Goal: Check status: Check status

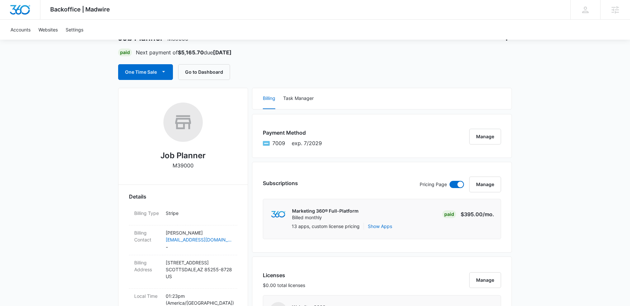
scroll to position [103, 0]
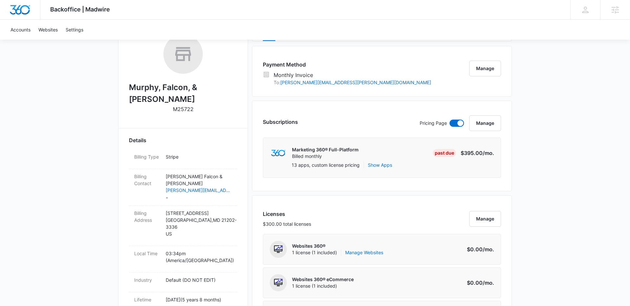
scroll to position [49, 0]
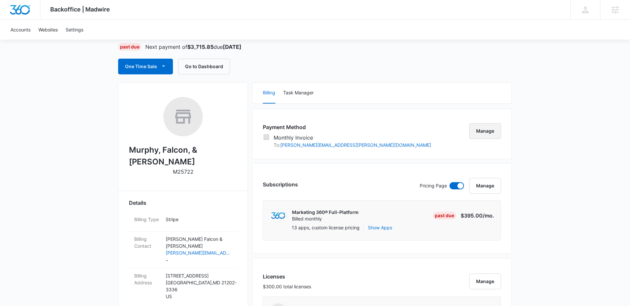
click at [493, 127] on button "Manage" at bounding box center [485, 131] width 32 height 16
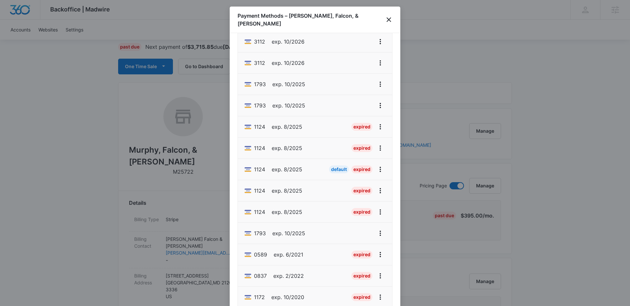
scroll to position [315, 0]
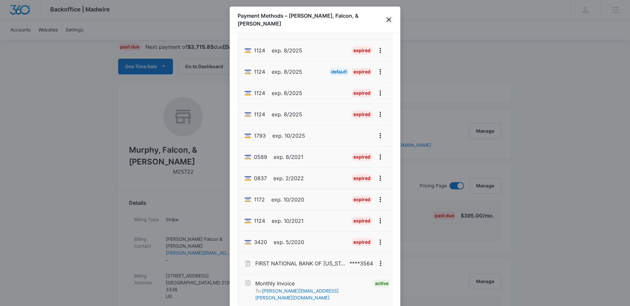
click at [388, 18] on icon "close" at bounding box center [389, 20] width 8 height 8
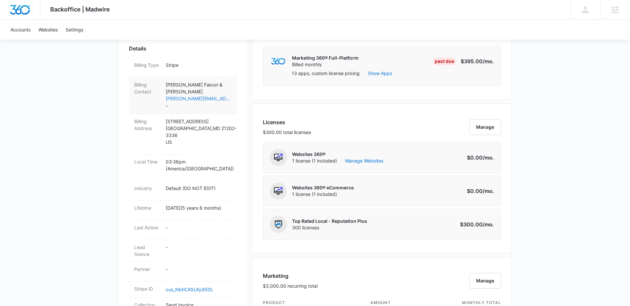
scroll to position [203, 0]
click at [233, 78] on div "Billing Contact Murphy Falcon & Murphy kristi.lamar@murphyfalcon.com -" at bounding box center [183, 96] width 108 height 37
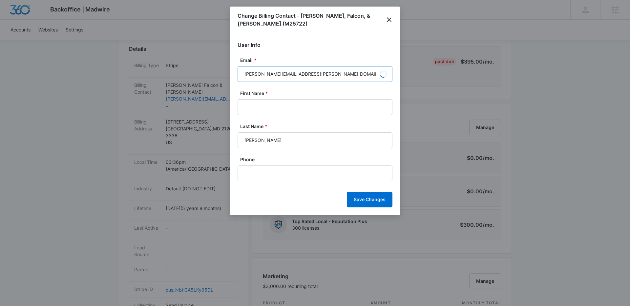
type input "Kristi"
type input "Lamar"
click at [300, 76] on input "kristi.lamar@murphyfalcon.com" at bounding box center [315, 74] width 155 height 16
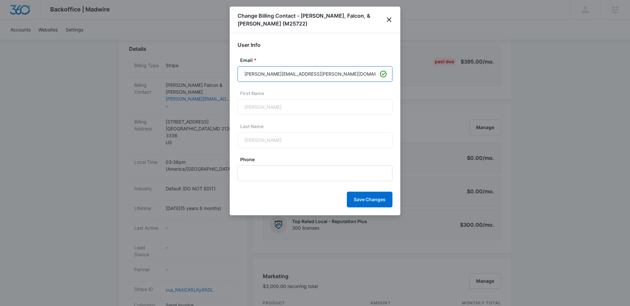
paste input "jeneva.mink"
type input "jeneva.mink@murphyfalcon.com"
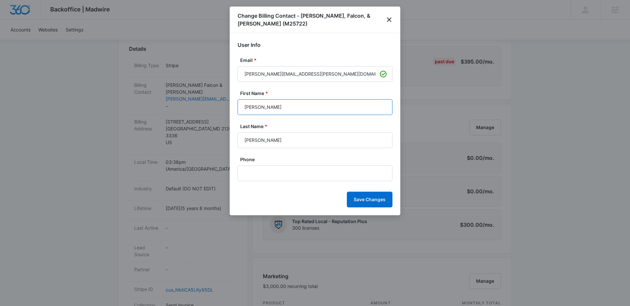
click at [299, 111] on input "Kristi" at bounding box center [315, 107] width 155 height 16
type input "Jeneva"
type input "Mink"
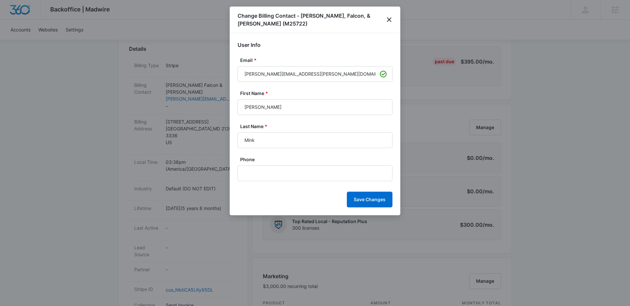
click at [283, 193] on div "Save Changes" at bounding box center [315, 200] width 155 height 16
click at [283, 175] on input "Phone" at bounding box center [315, 174] width 155 height 16
click at [310, 177] on input "(410) 951-8754" at bounding box center [315, 174] width 155 height 16
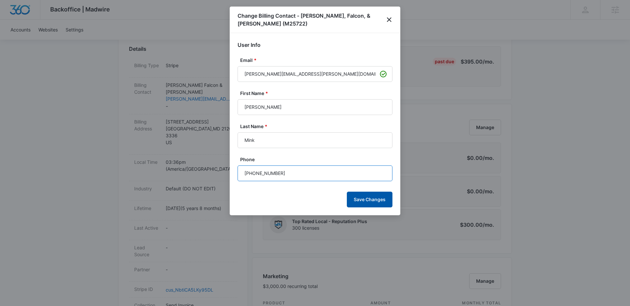
type input "(410) 951-8754"
click at [371, 198] on button "Save Changes" at bounding box center [370, 200] width 46 height 16
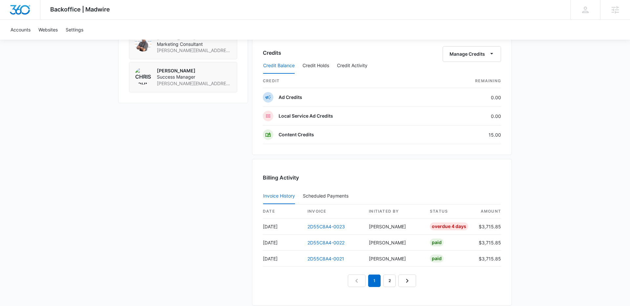
scroll to position [599, 0]
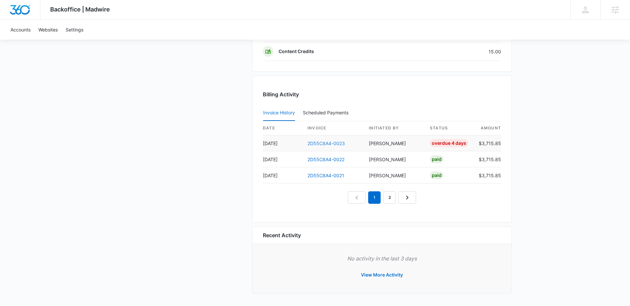
click at [326, 145] on link "2D55C8A4-0023" at bounding box center [325, 144] width 37 height 6
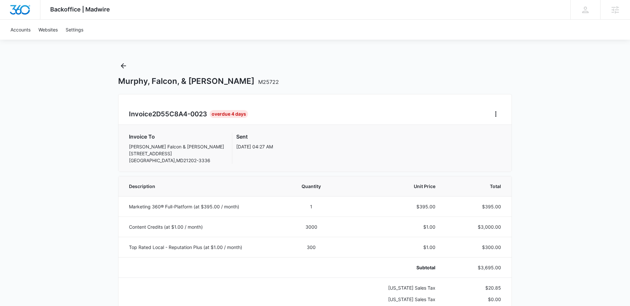
click at [484, 119] on div "Invoice 2D55C8A4-0023 Overdue 4 Days" at bounding box center [315, 114] width 372 height 10
click at [498, 119] on button "Home" at bounding box center [495, 114] width 10 height 10
click at [509, 133] on link "Download Invoice" at bounding box center [518, 133] width 38 height 6
click at [134, 126] on div "Invoice To Murphy Falcon & Murphy 1 SOUTH ST STE 2300 BALTIMORE , MD 21202-3336…" at bounding box center [314, 148] width 393 height 47
click at [122, 63] on icon "Back" at bounding box center [123, 66] width 8 height 8
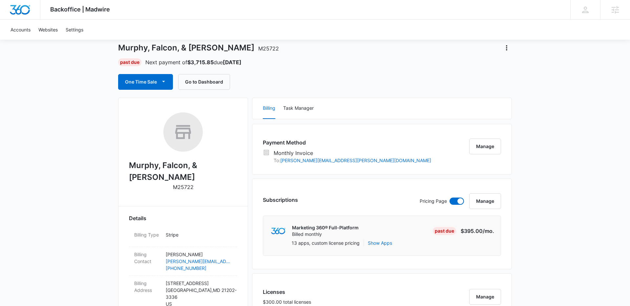
scroll to position [108, 0]
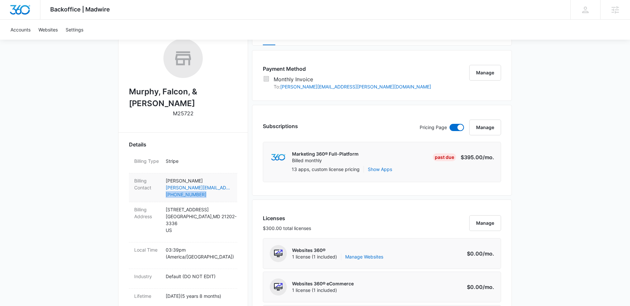
drag, startPoint x: 163, startPoint y: 182, endPoint x: 204, endPoint y: 182, distance: 41.3
click at [204, 182] on div "Billing Contact Jeneva Mink jeneva.mink@murphyfalcon.com (410) 951-8754" at bounding box center [183, 188] width 108 height 29
copy link "(410) 951-8754"
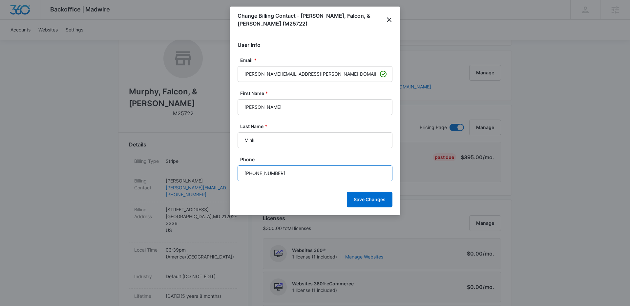
click at [280, 174] on input "(410) 951-8754" at bounding box center [315, 174] width 155 height 16
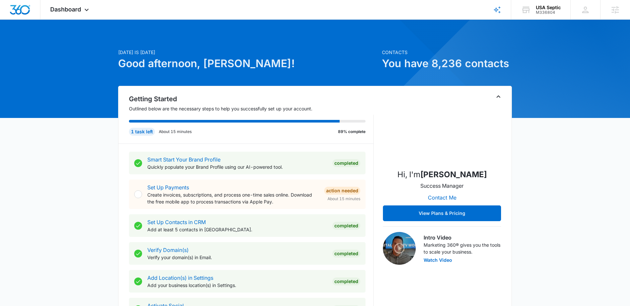
scroll to position [322, 0]
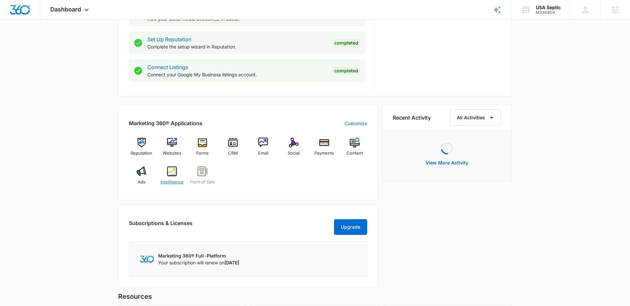
click at [176, 182] on span "Intelligence" at bounding box center [171, 182] width 23 height 7
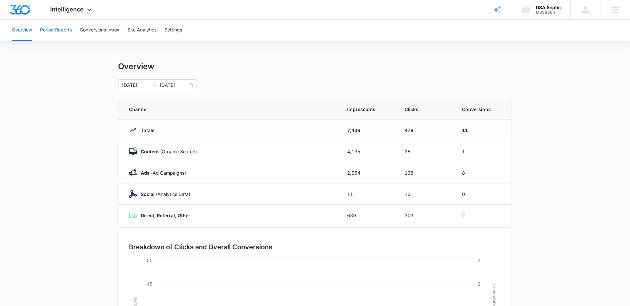
click at [66, 34] on button "Period Reports" at bounding box center [56, 30] width 32 height 21
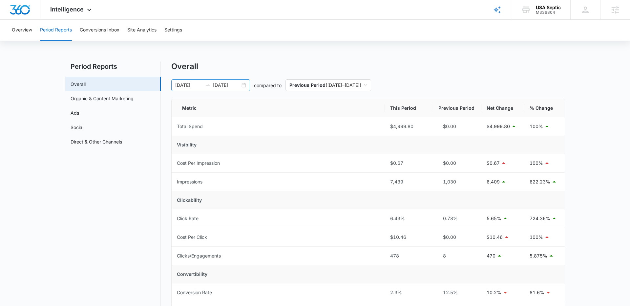
click at [224, 88] on input "10/06/2025" at bounding box center [226, 85] width 27 height 7
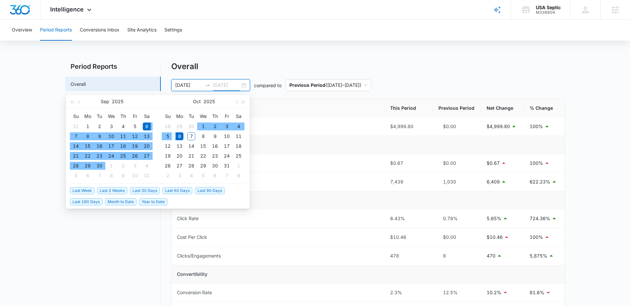
type input "10/06/2025"
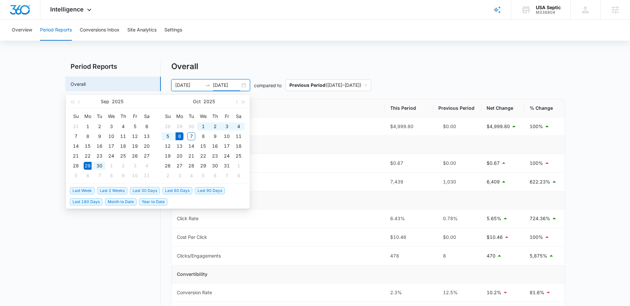
click at [88, 190] on span "Last Week" at bounding box center [82, 190] width 25 height 7
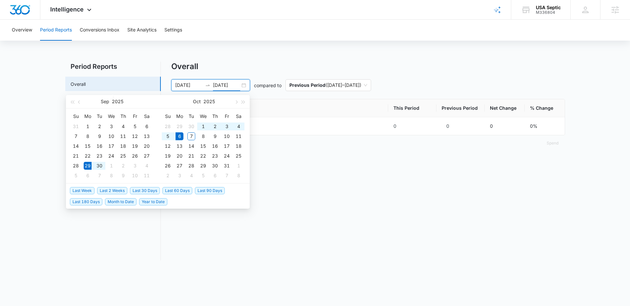
type input "09/29/2025"
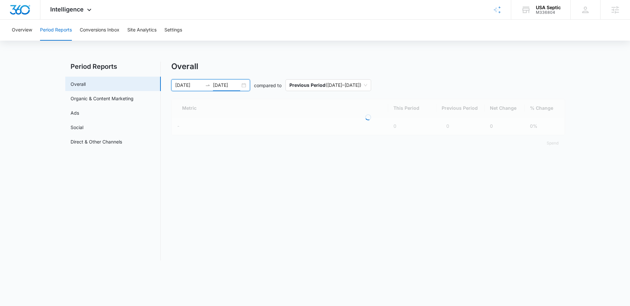
click at [417, 71] on div "Overall" at bounding box center [368, 67] width 394 height 10
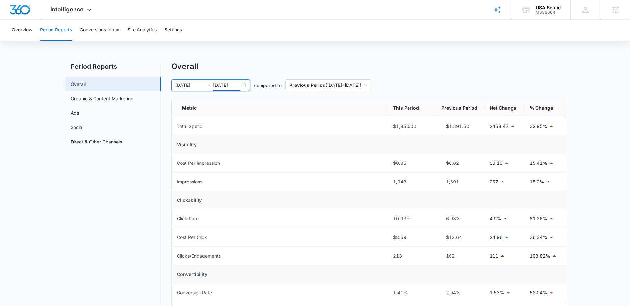
click at [223, 83] on input "10/06/2025" at bounding box center [226, 85] width 27 height 7
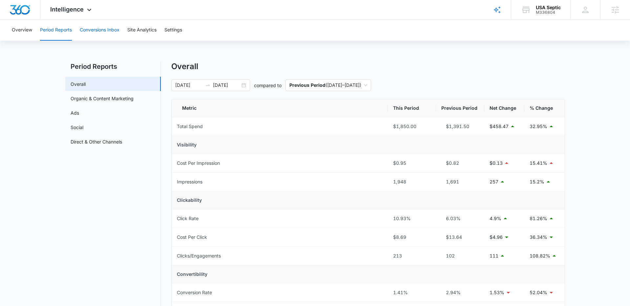
click at [98, 27] on button "Conversions Inbox" at bounding box center [100, 30] width 40 height 21
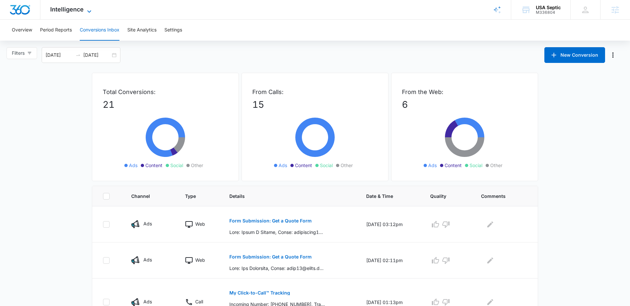
click at [89, 12] on icon at bounding box center [89, 12] width 8 height 8
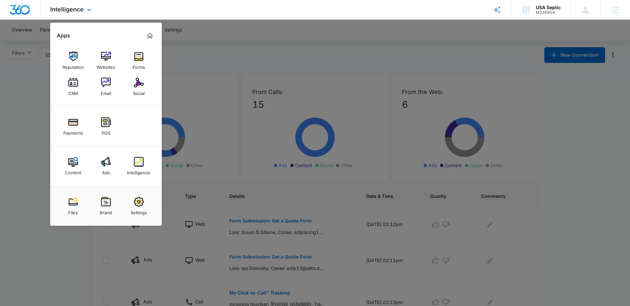
click at [124, 53] on div "Reputation Websites Forms CRM Email Social" at bounding box center [106, 74] width 112 height 66
click at [136, 55] on img at bounding box center [139, 57] width 10 height 10
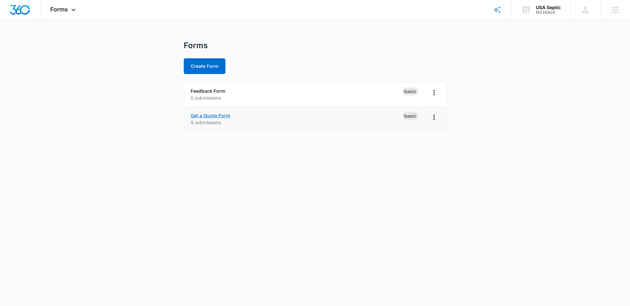
click at [204, 116] on link "Get a Quote Form" at bounding box center [211, 116] width 40 height 6
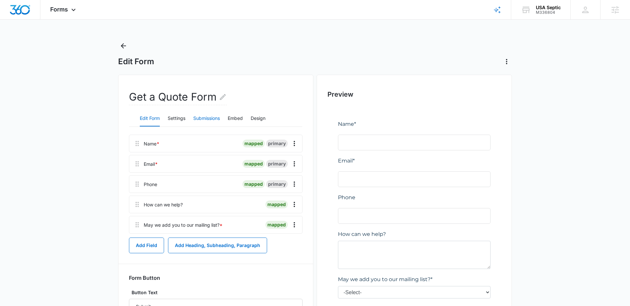
click at [218, 116] on button "Submissions" at bounding box center [206, 119] width 27 height 16
